Goal: Task Accomplishment & Management: Manage account settings

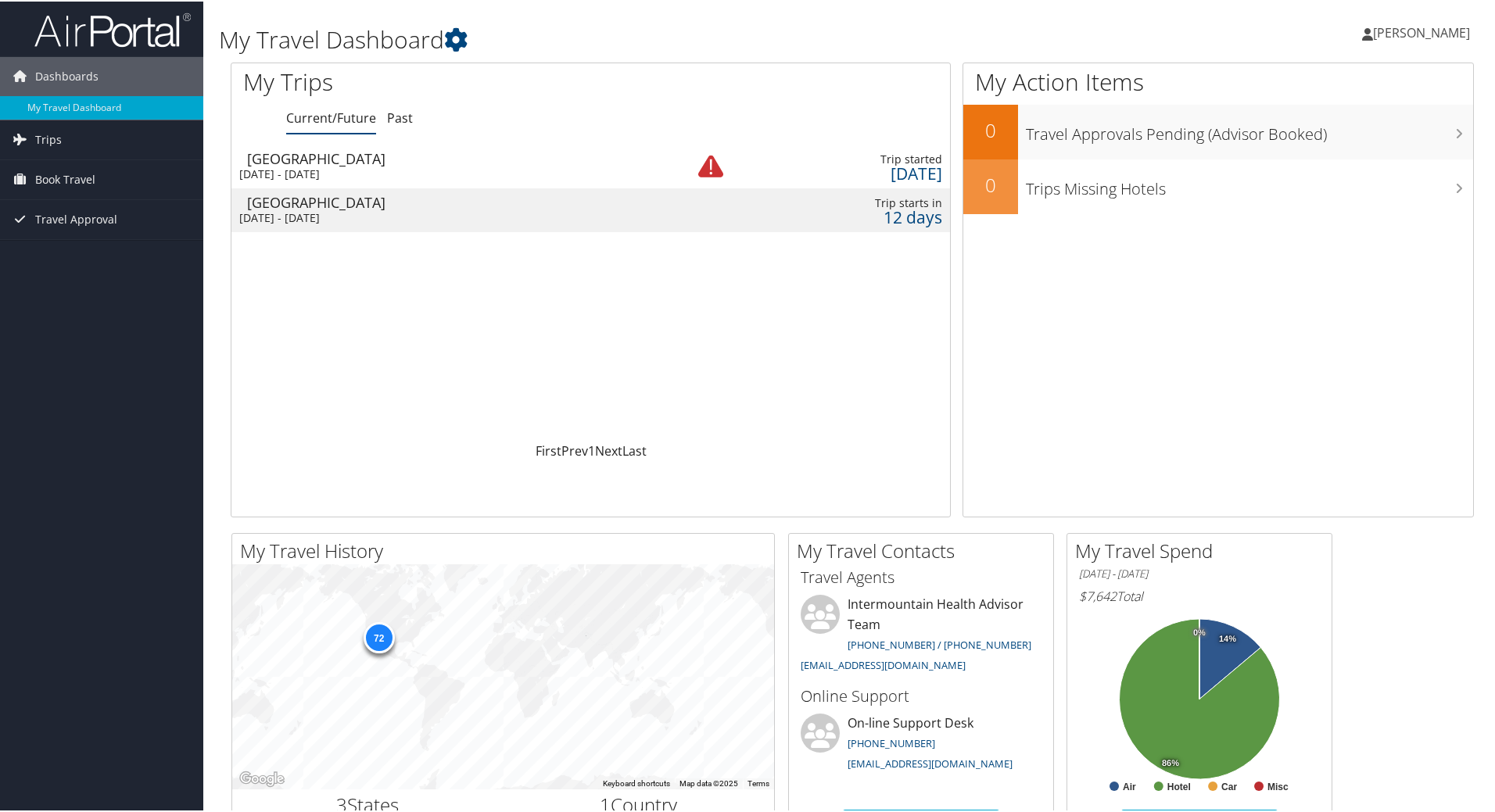
click at [617, 162] on div "Salt Lake City" at bounding box center [452, 157] width 410 height 14
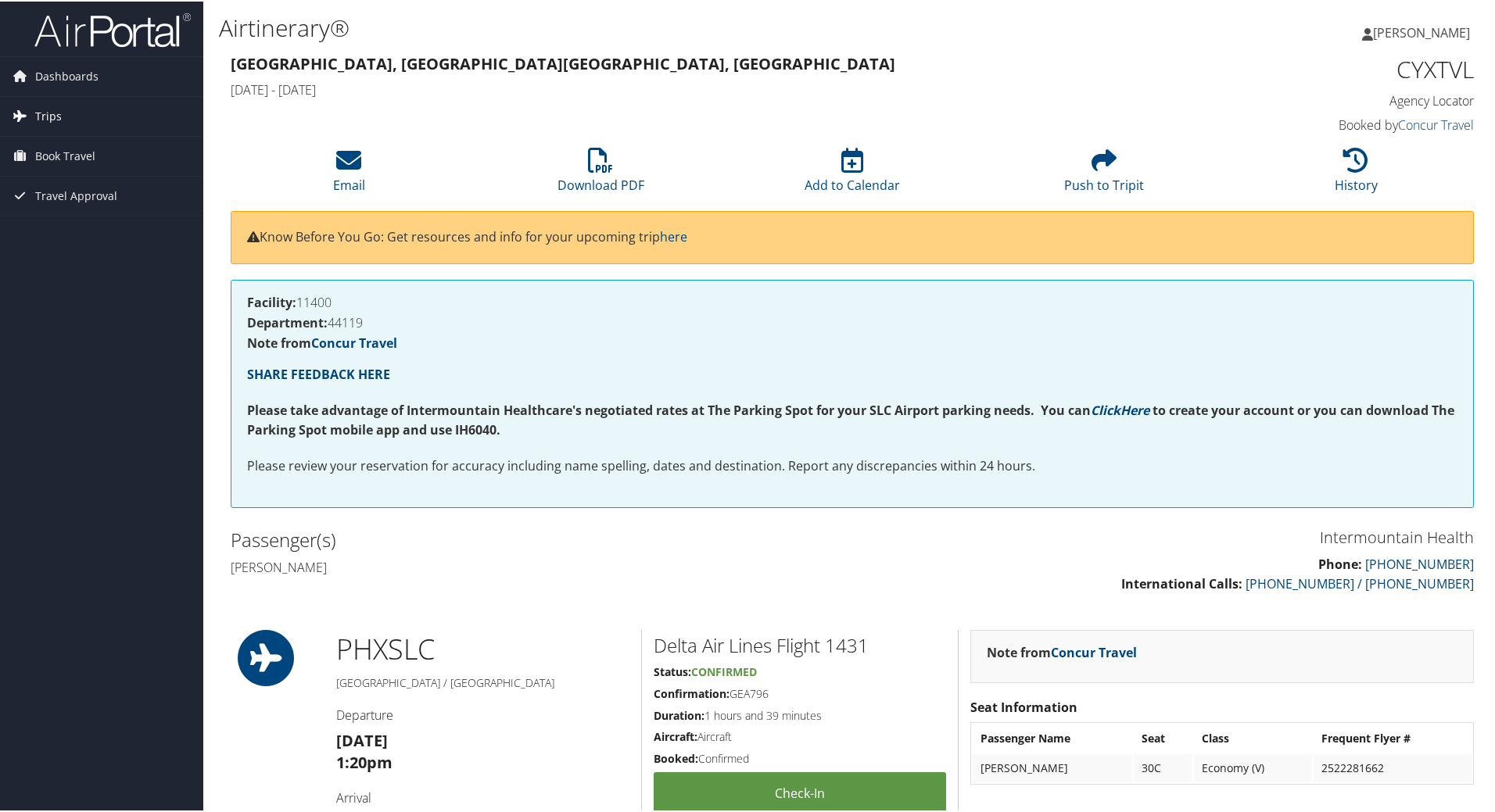
click at [58, 110] on span "Trips" at bounding box center [49, 115] width 26 height 39
click at [86, 227] on span "Book Travel" at bounding box center [65, 224] width 60 height 39
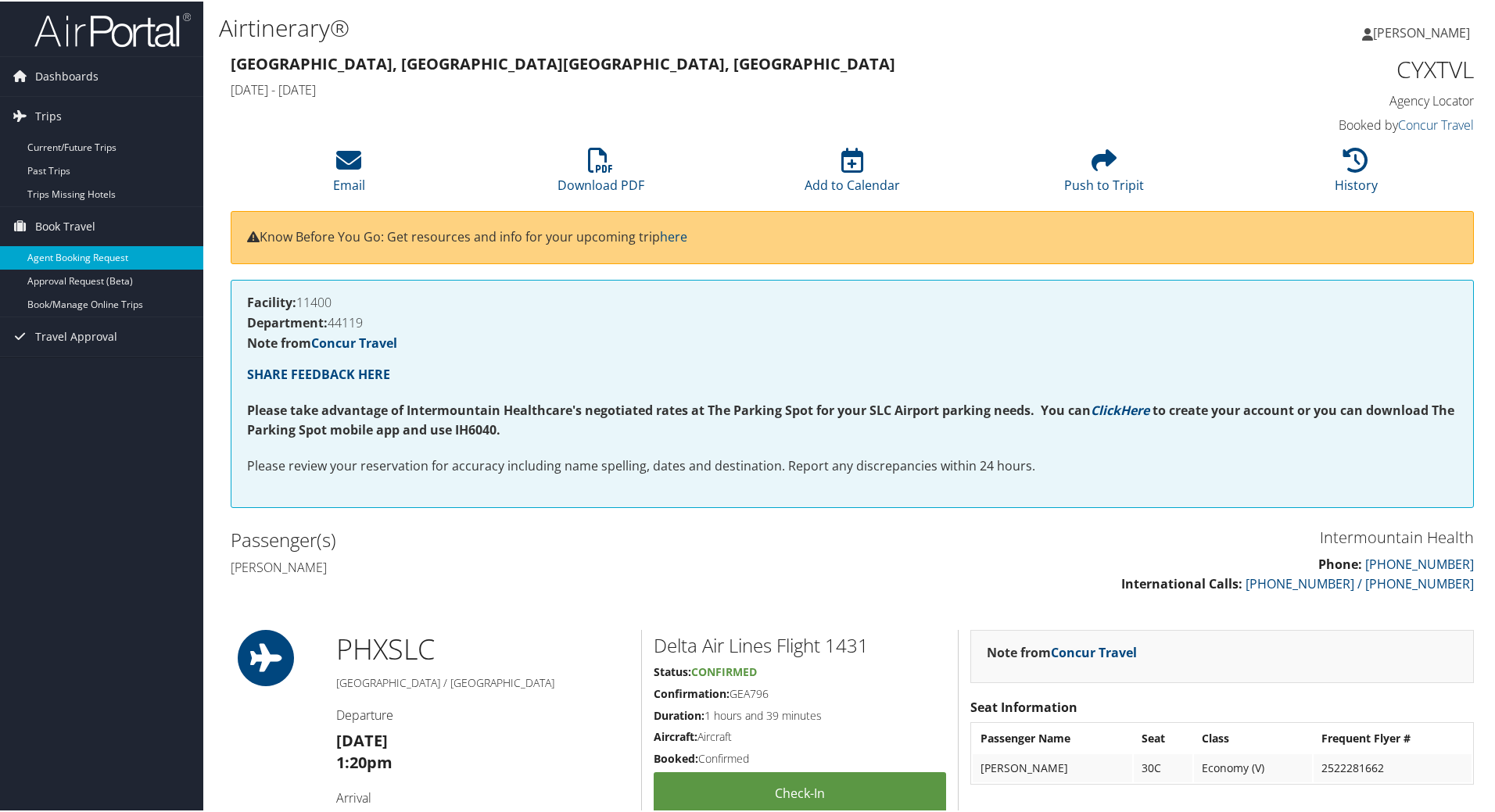
click at [116, 256] on link "Agent Booking Request" at bounding box center [102, 256] width 203 height 23
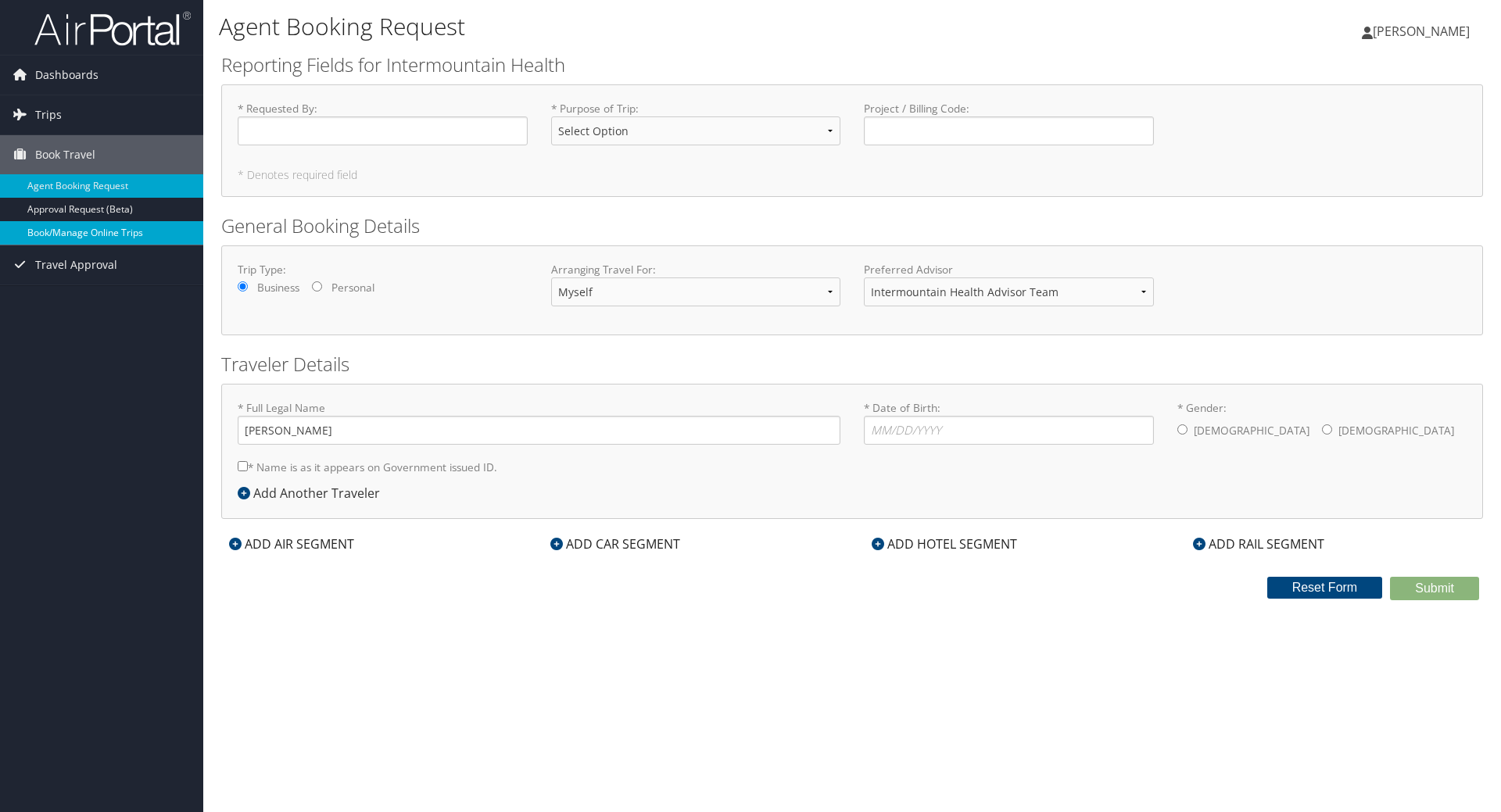
click at [121, 238] on link "Book/Manage Online Trips" at bounding box center [102, 233] width 203 height 23
